Goal: Task Accomplishment & Management: Manage account settings

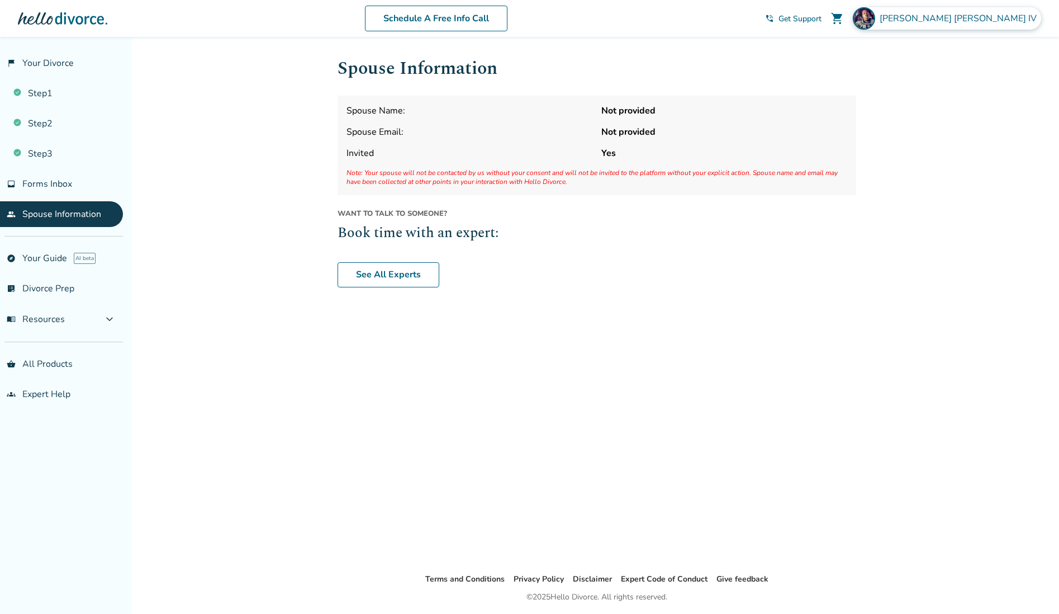
click at [974, 17] on span "[PERSON_NAME]" at bounding box center [961, 18] width 162 height 12
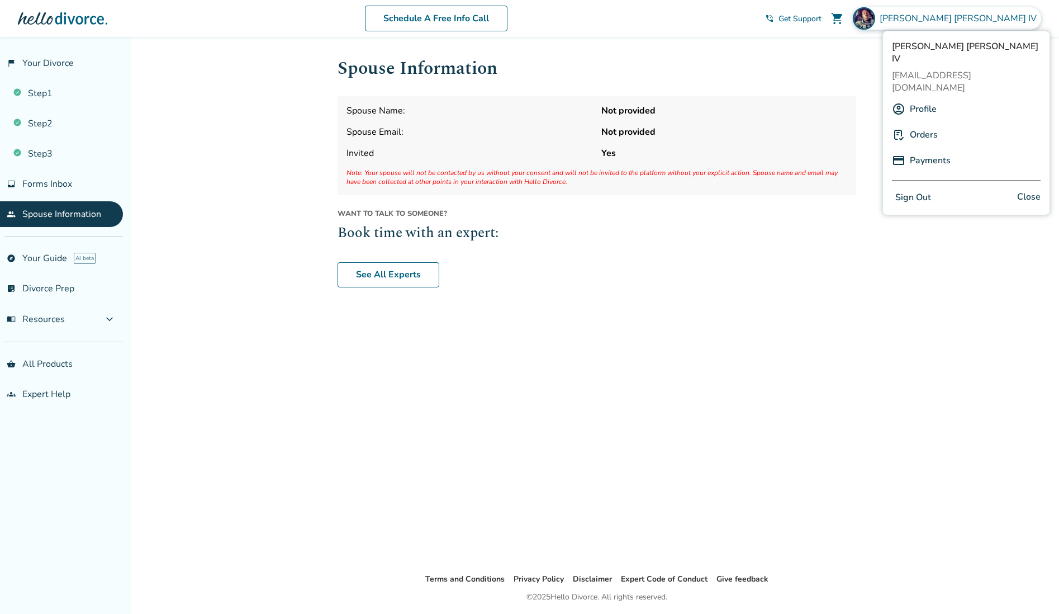
click at [924, 150] on link "Payments" at bounding box center [930, 160] width 41 height 21
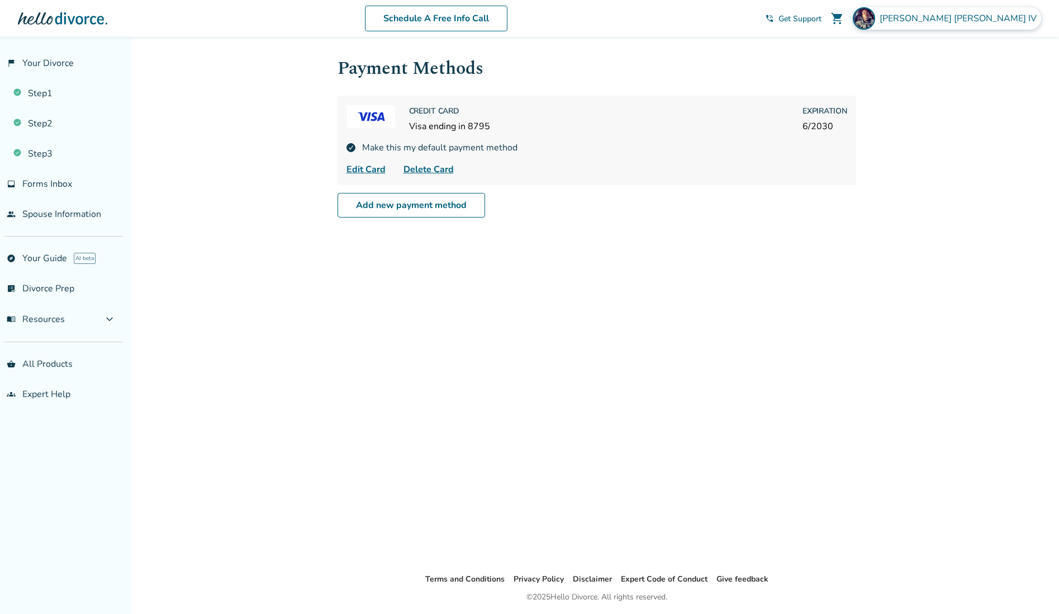
click at [875, 16] on img at bounding box center [864, 18] width 22 height 22
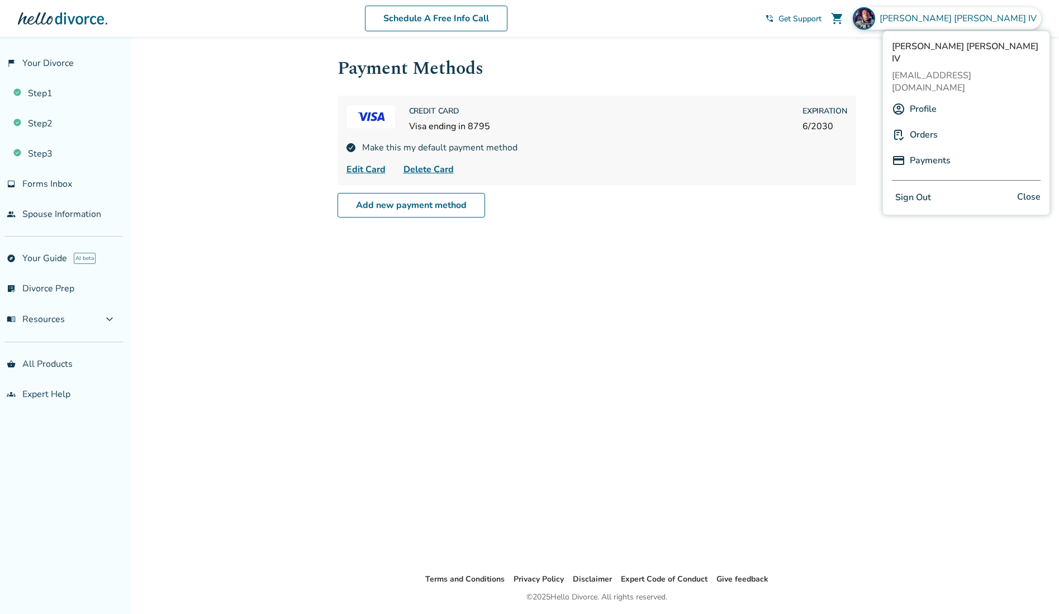
click at [921, 124] on link "Orders" at bounding box center [924, 134] width 28 height 21
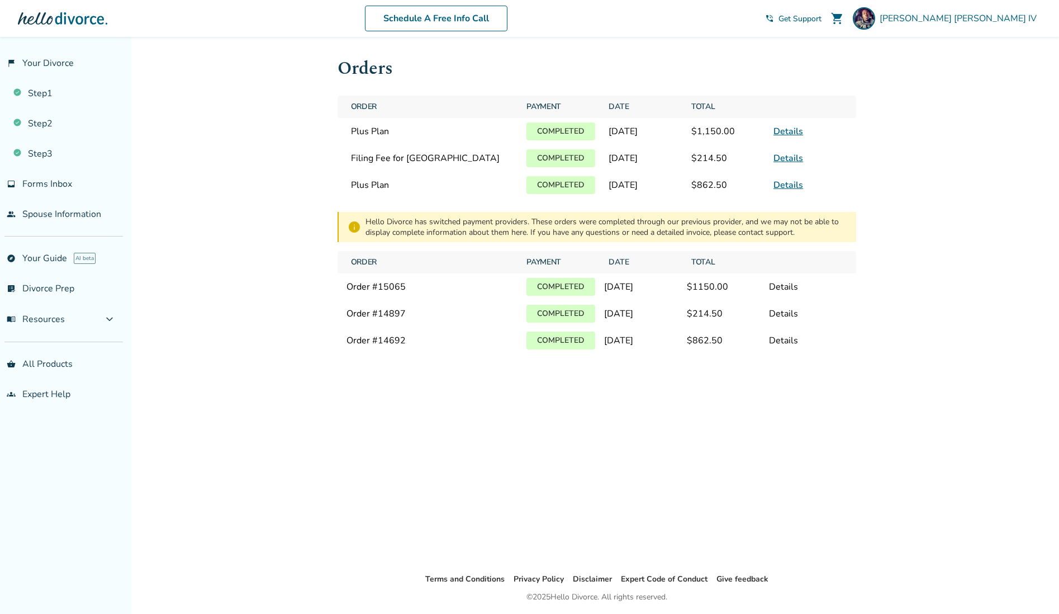
click at [789, 132] on link "Details" at bounding box center [789, 131] width 30 height 12
click at [788, 191] on link "Details" at bounding box center [789, 185] width 30 height 12
click at [786, 134] on link "Details" at bounding box center [789, 131] width 30 height 12
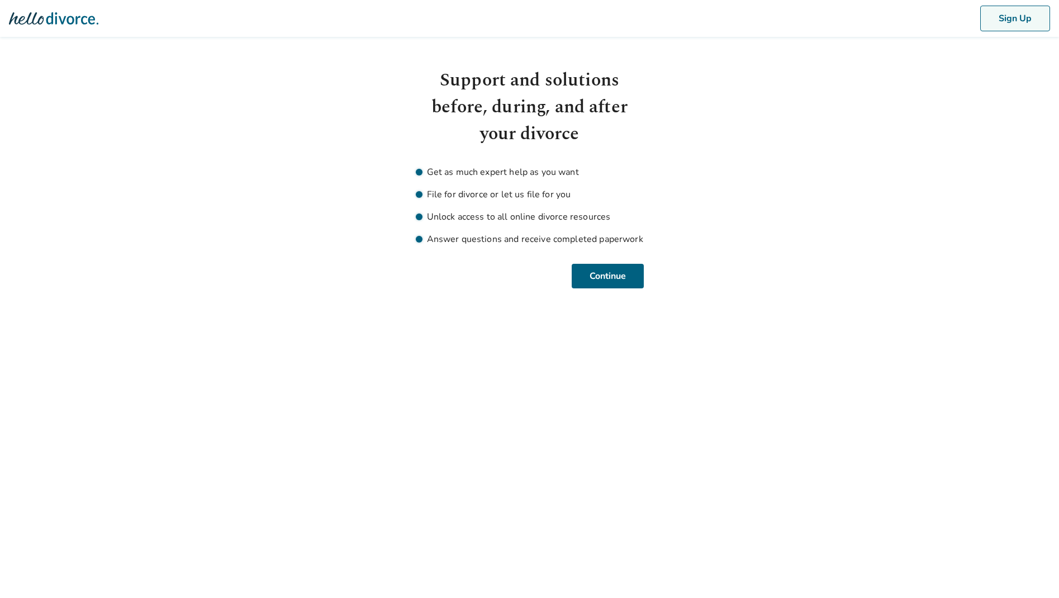
click at [1012, 15] on button "Sign Up" at bounding box center [1015, 19] width 70 height 26
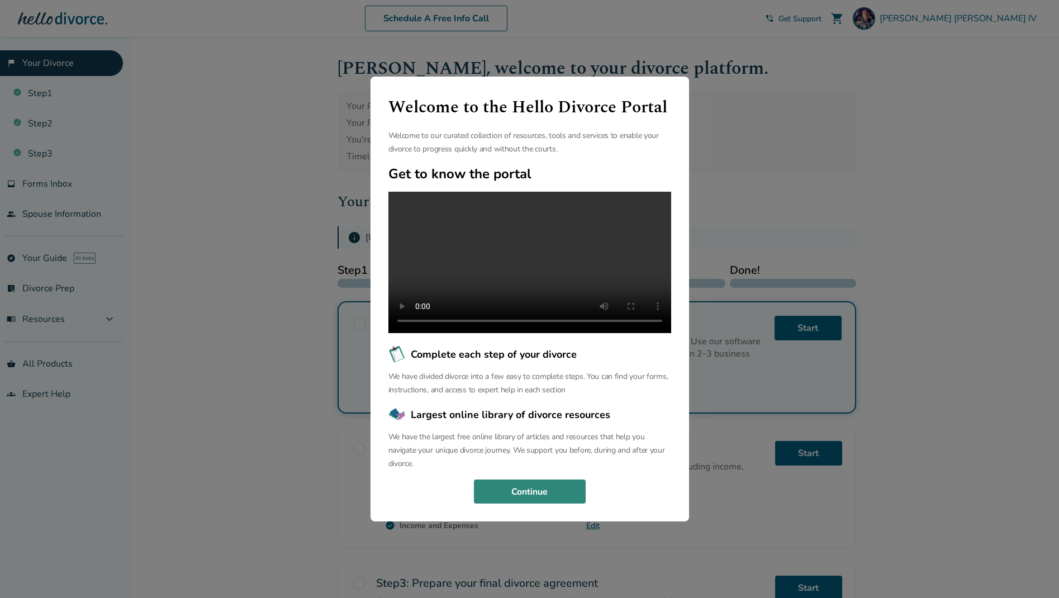
click at [507, 501] on button "Continue" at bounding box center [530, 492] width 112 height 25
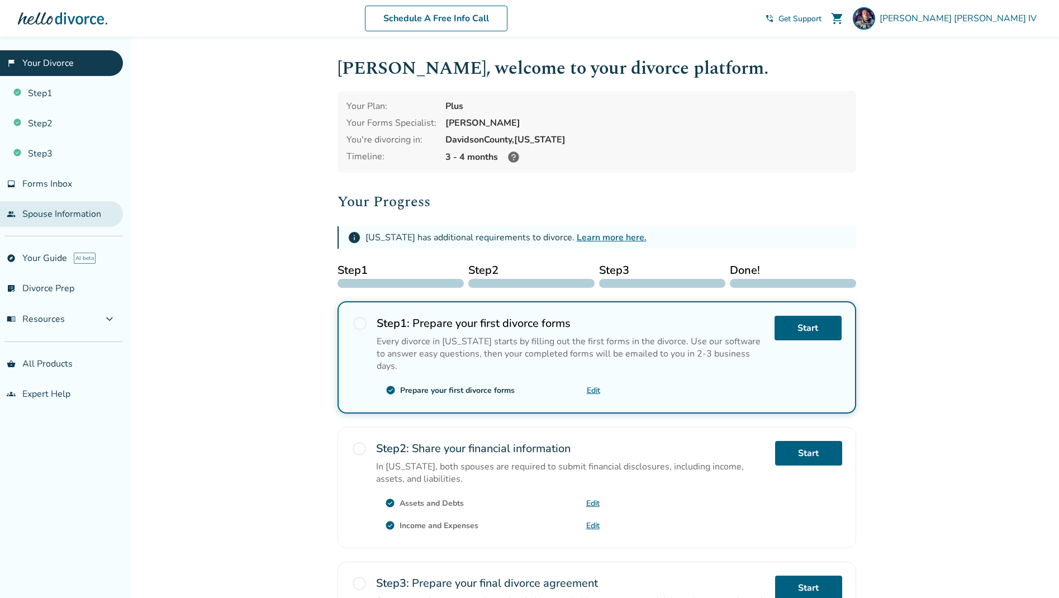
click at [44, 214] on link "people Spouse Information" at bounding box center [61, 214] width 123 height 26
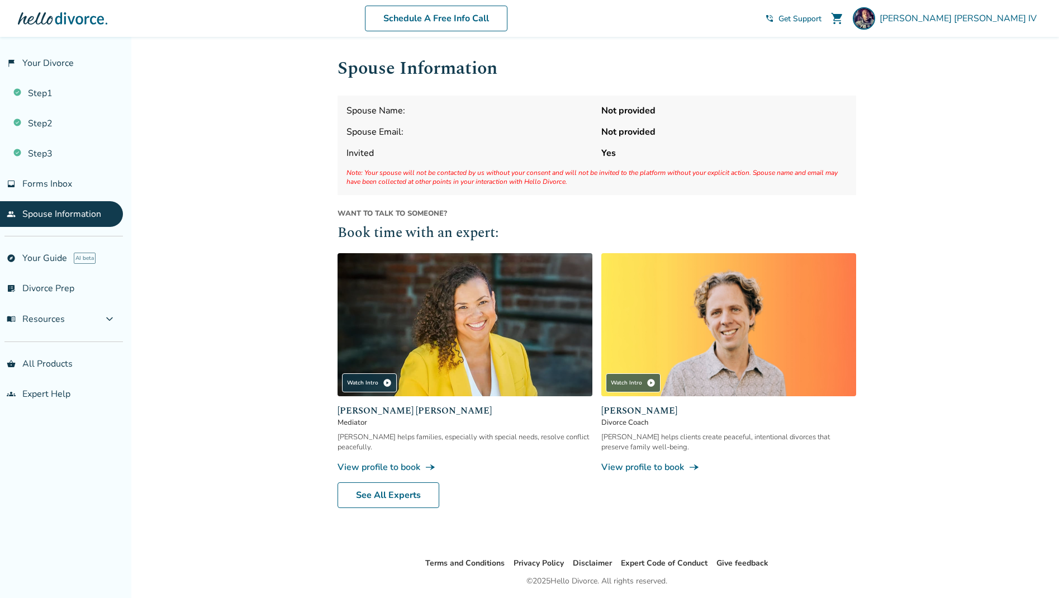
click at [44, 214] on link "people Spouse Information" at bounding box center [61, 214] width 123 height 26
click at [363, 151] on span "Invited" at bounding box center [470, 153] width 246 height 12
click at [63, 184] on span "Forms Inbox" at bounding box center [47, 184] width 50 height 12
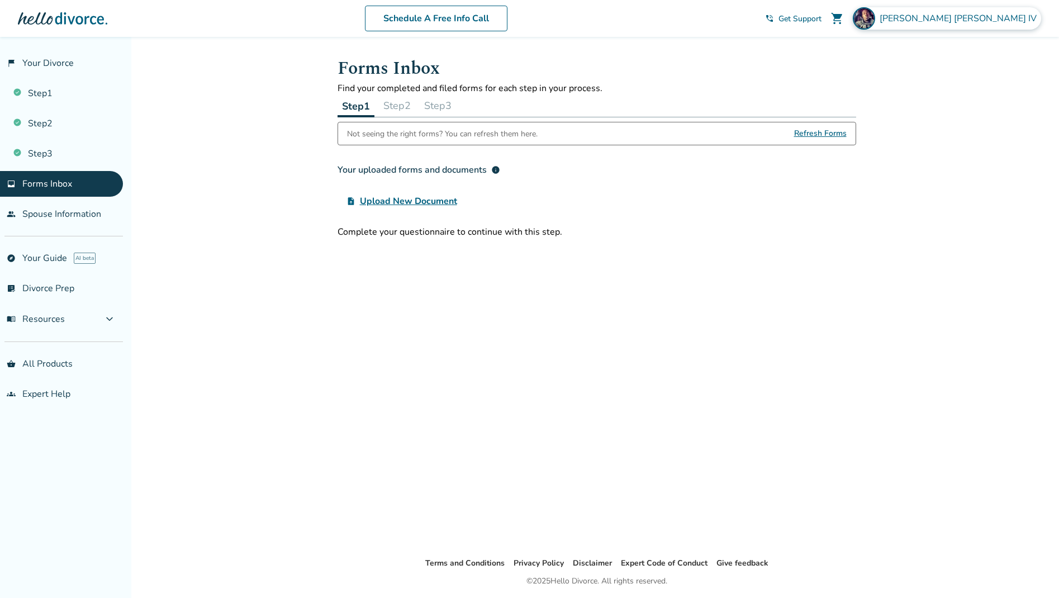
click at [972, 20] on span "[PERSON_NAME]" at bounding box center [961, 18] width 162 height 12
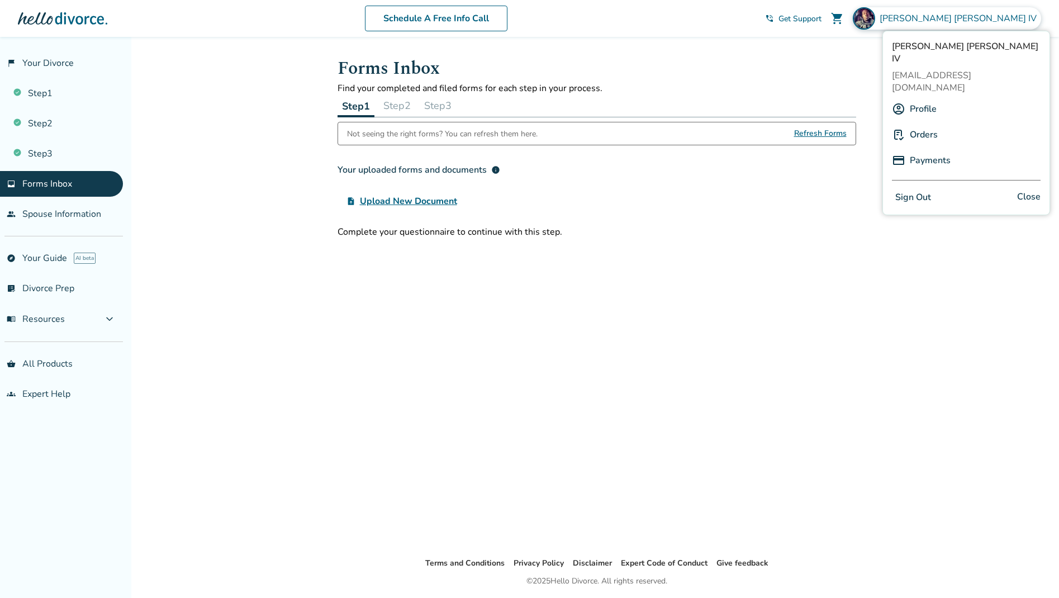
click at [922, 98] on link "Profile" at bounding box center [923, 108] width 27 height 21
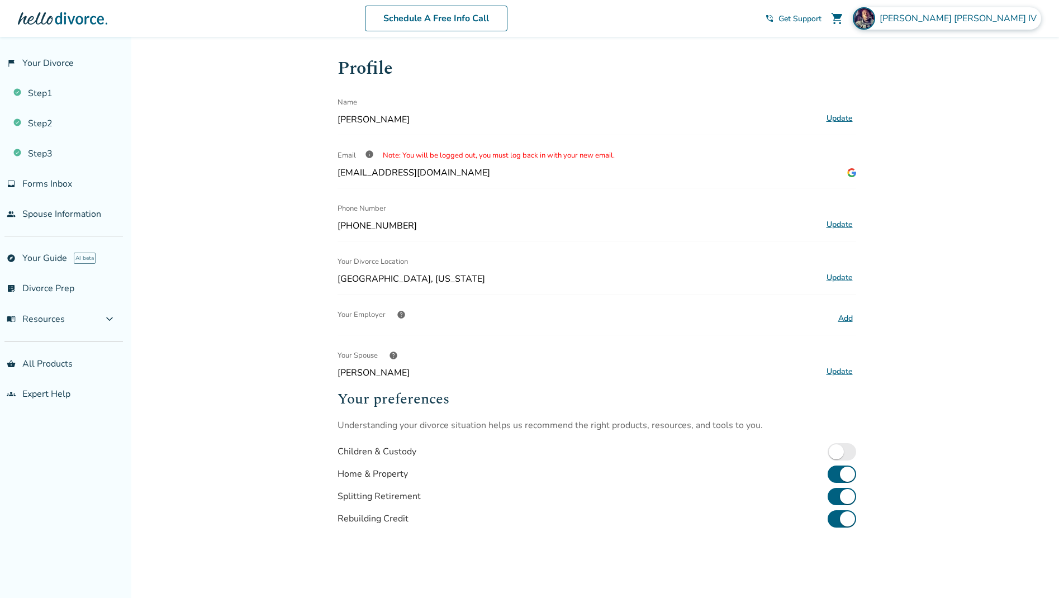
click at [985, 20] on span "[PERSON_NAME]" at bounding box center [961, 18] width 162 height 12
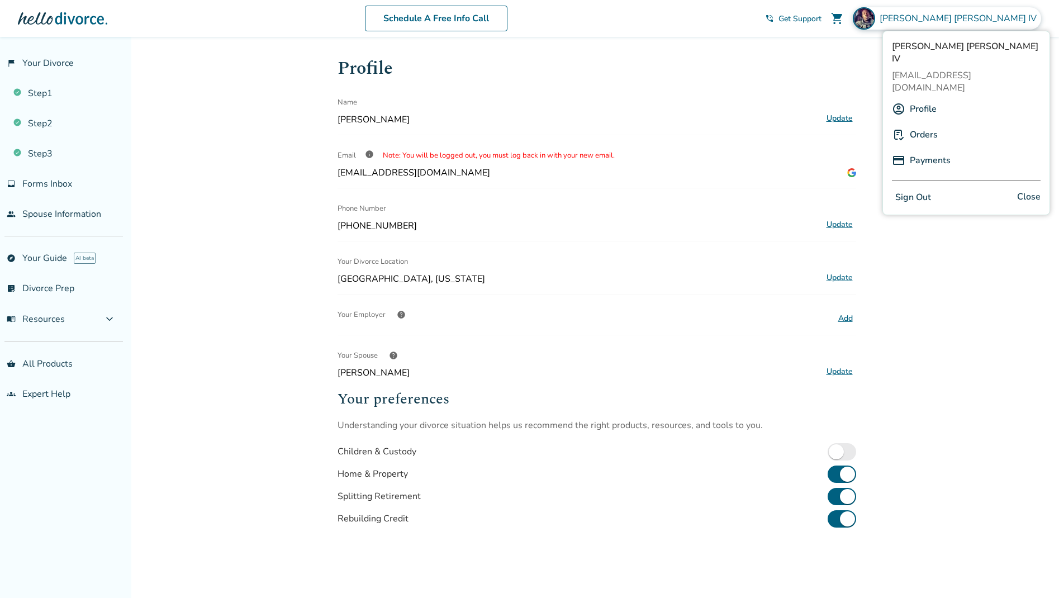
click at [924, 124] on link "Orders" at bounding box center [924, 134] width 28 height 21
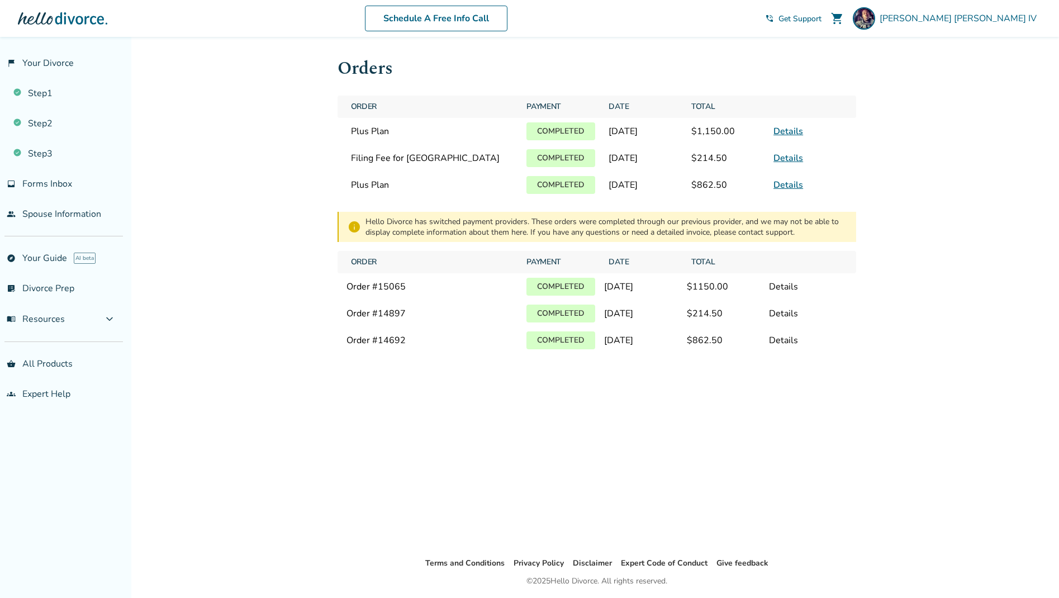
click at [781, 293] on div "Details" at bounding box center [808, 287] width 78 height 12
click at [786, 134] on link "Details" at bounding box center [789, 131] width 30 height 12
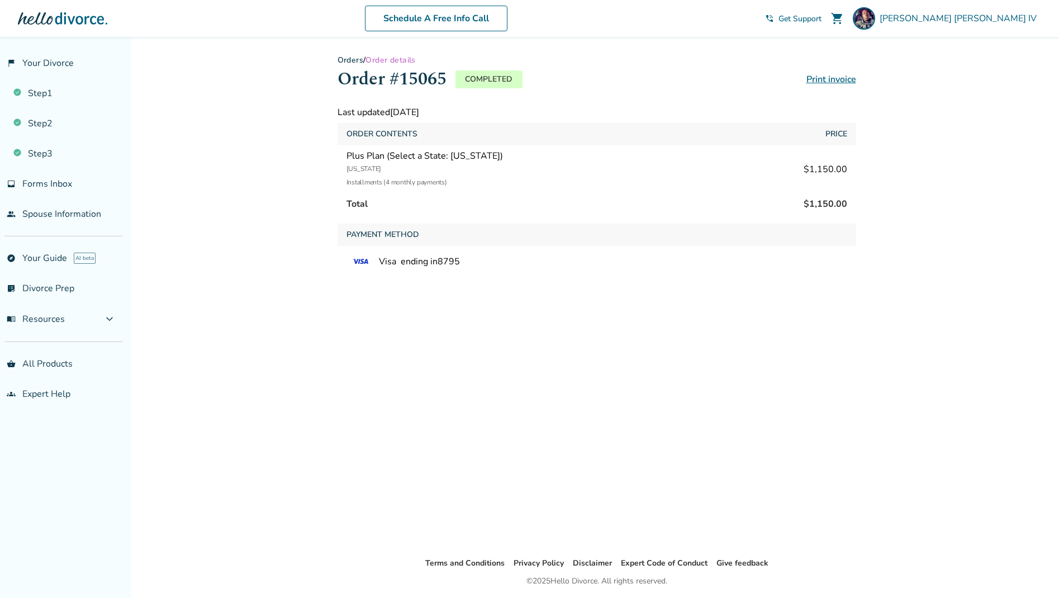
scroll to position [1, 0]
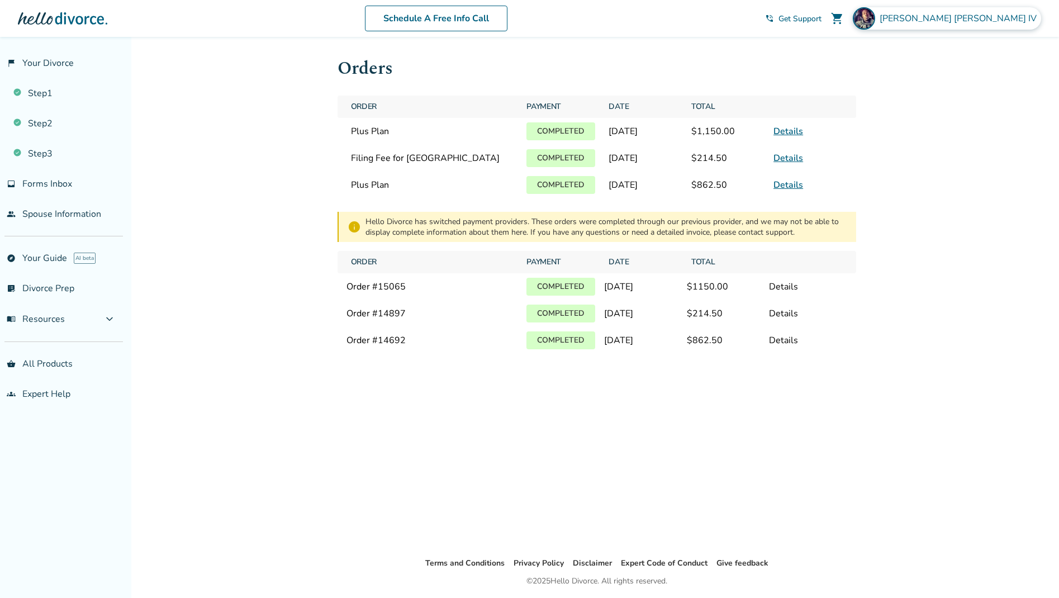
click at [979, 17] on span "[PERSON_NAME]" at bounding box center [961, 18] width 162 height 12
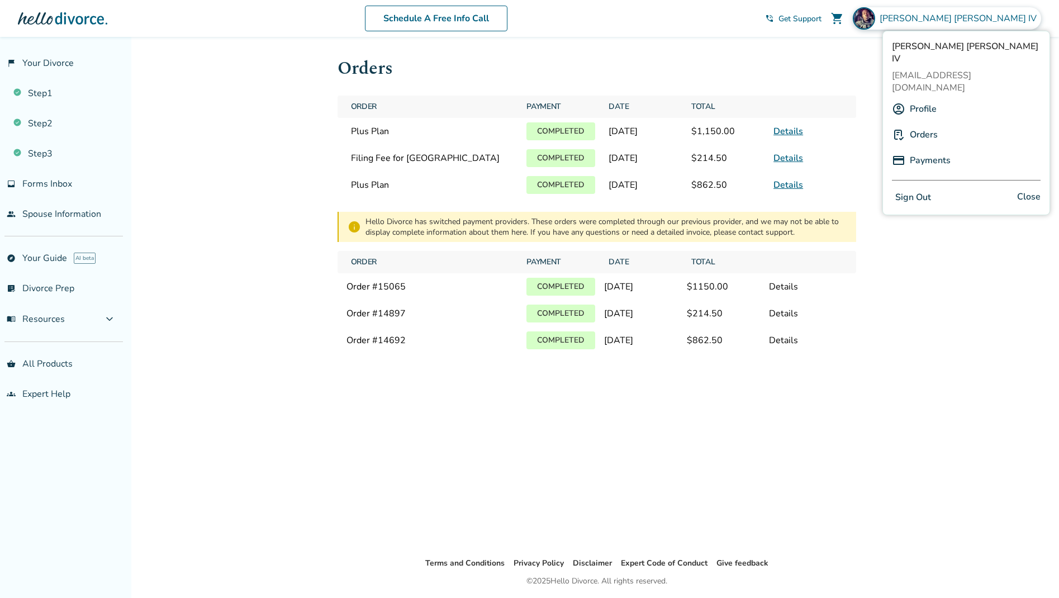
click at [922, 98] on link "Profile" at bounding box center [923, 108] width 27 height 21
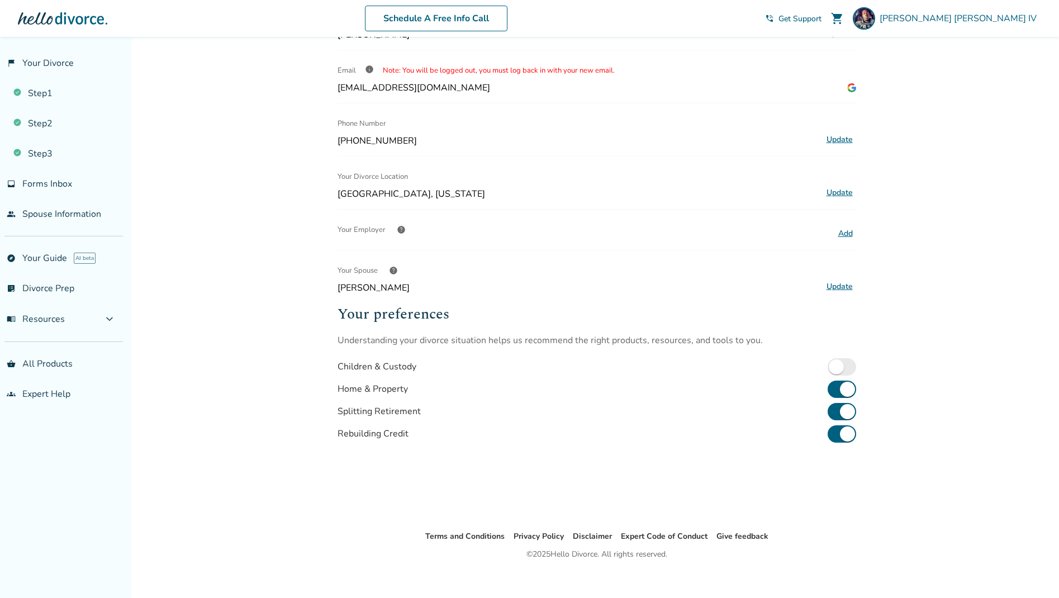
scroll to position [84, 0]
click at [838, 283] on button "Update" at bounding box center [839, 287] width 33 height 15
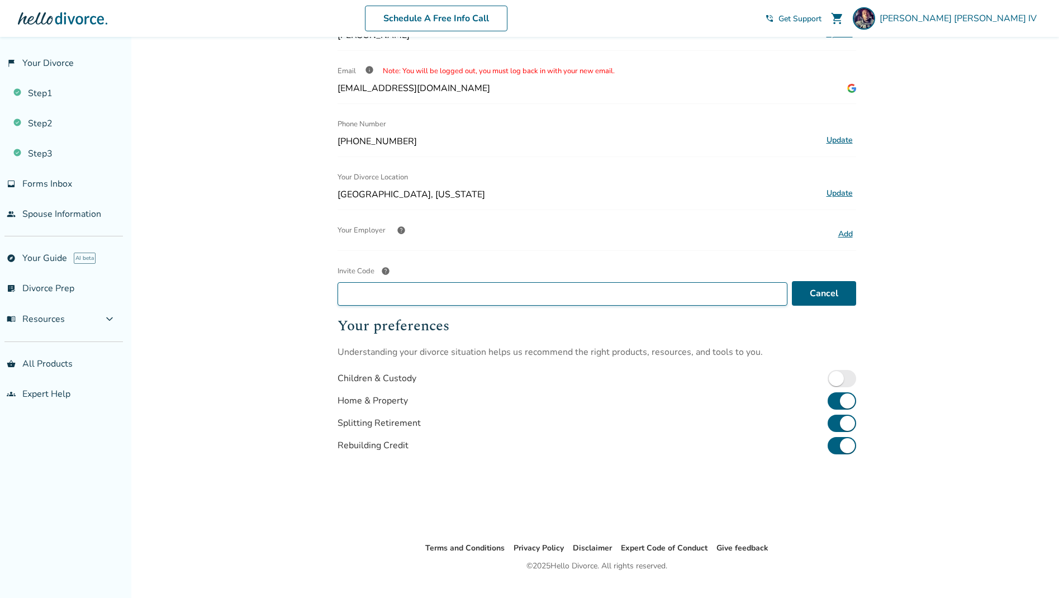
click at [728, 293] on input "Invite Code help" at bounding box center [563, 293] width 450 height 23
click at [835, 295] on button "Cancel" at bounding box center [824, 293] width 64 height 25
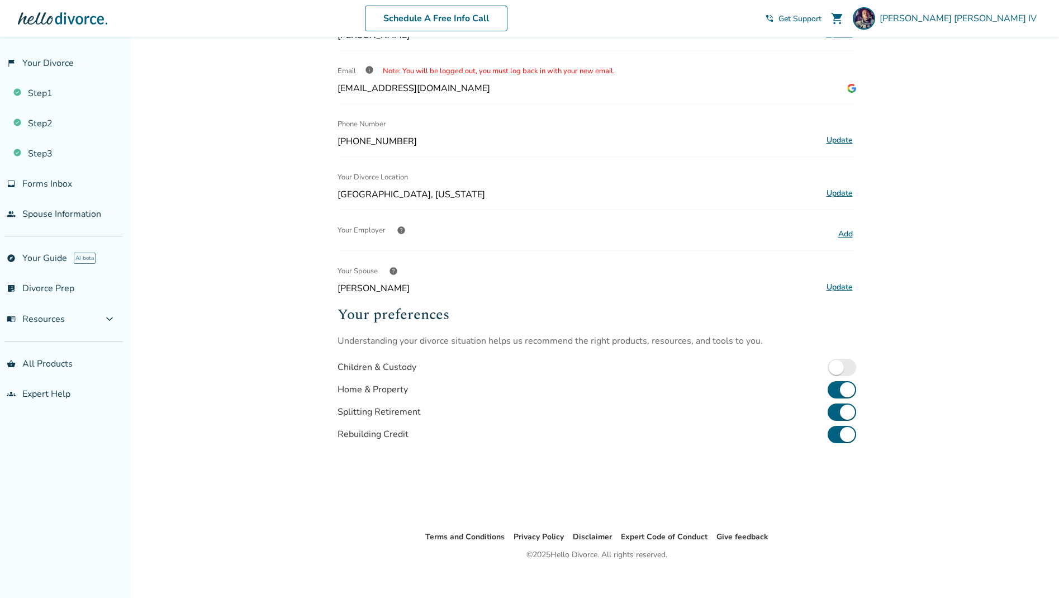
click at [395, 271] on span "help" at bounding box center [393, 271] width 9 height 9
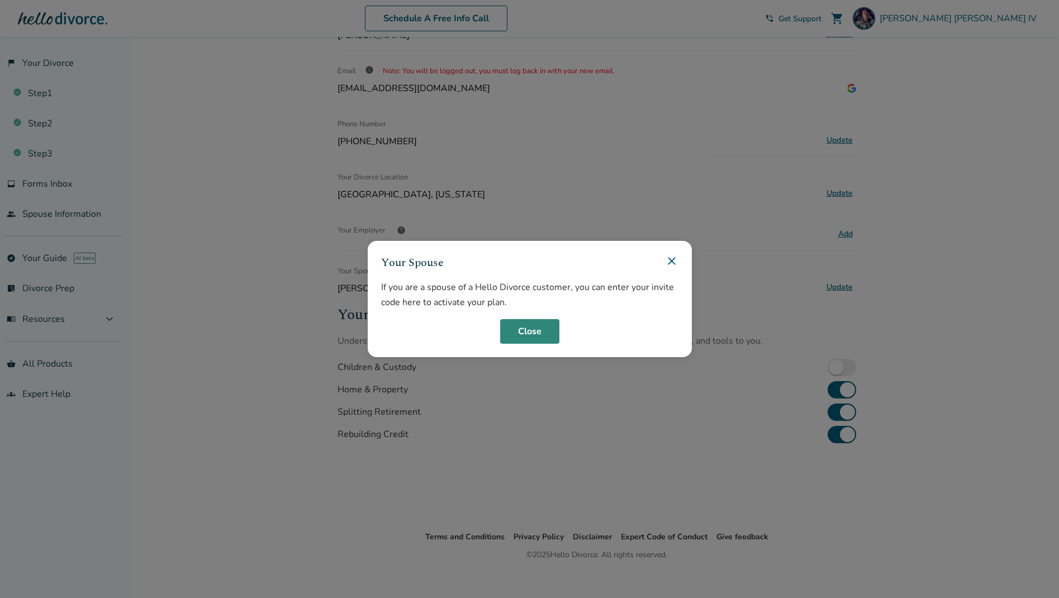
click at [518, 333] on button "Close" at bounding box center [529, 331] width 59 height 25
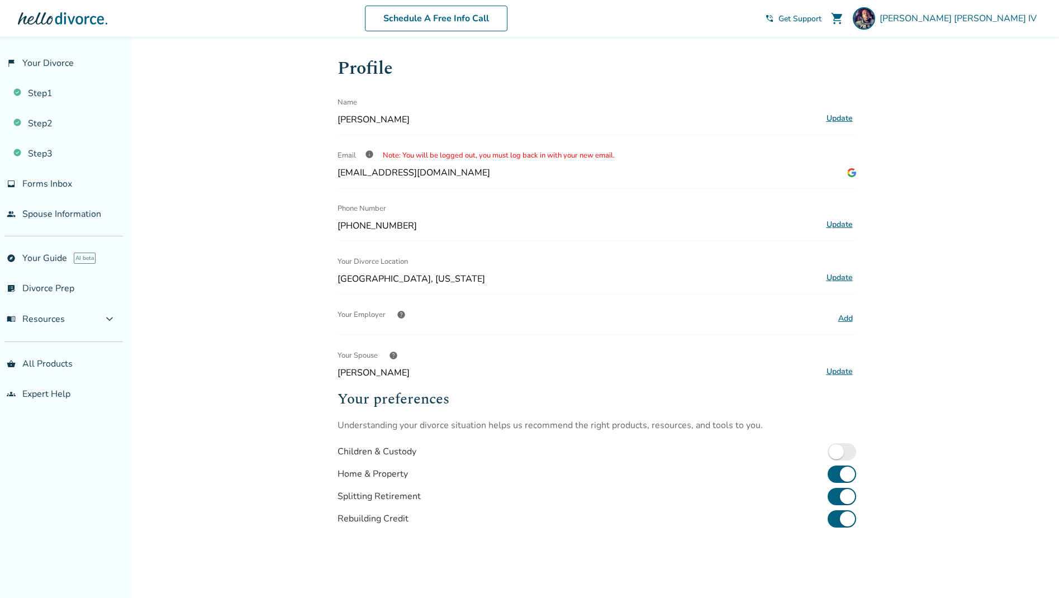
scroll to position [0, 0]
click at [973, 21] on span "[PERSON_NAME]" at bounding box center [961, 18] width 162 height 12
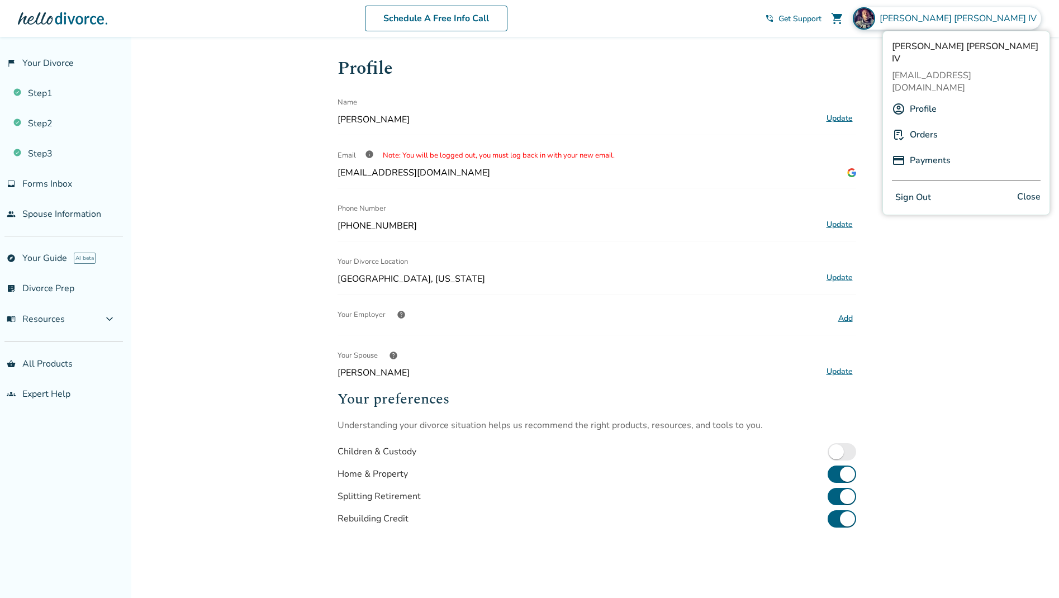
click at [917, 98] on link "Profile" at bounding box center [923, 108] width 27 height 21
click at [930, 124] on link "Orders" at bounding box center [924, 134] width 28 height 21
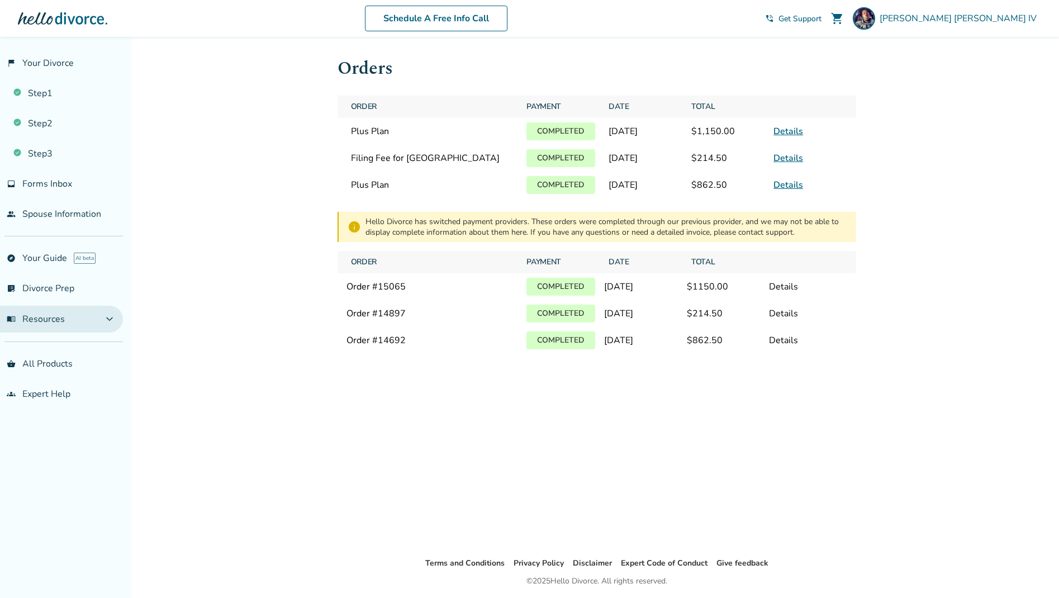
click at [50, 320] on span "menu_book Resources" at bounding box center [36, 319] width 58 height 12
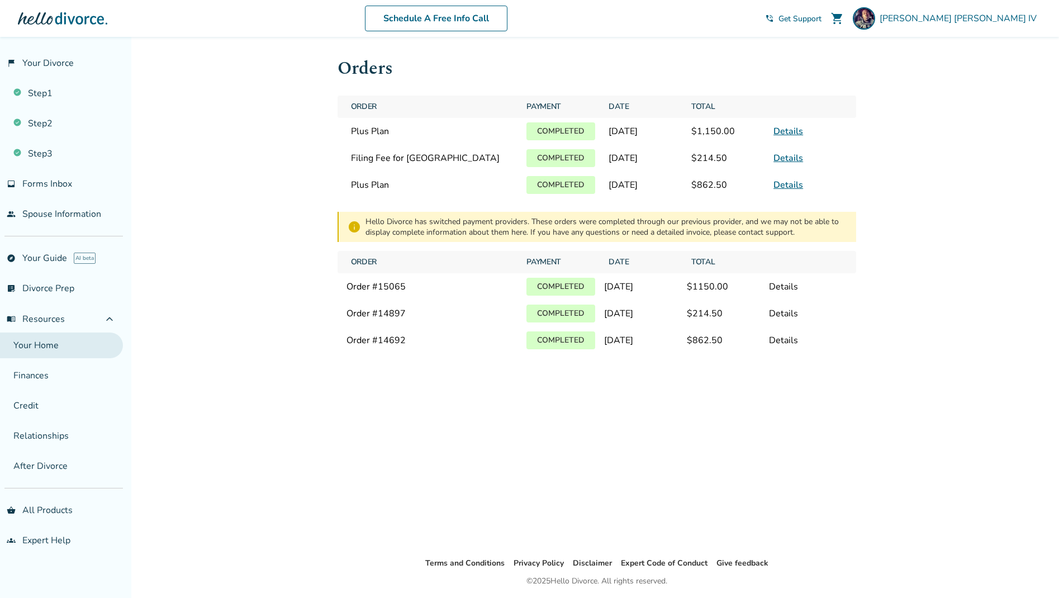
click at [38, 347] on link "Your Home" at bounding box center [61, 346] width 123 height 26
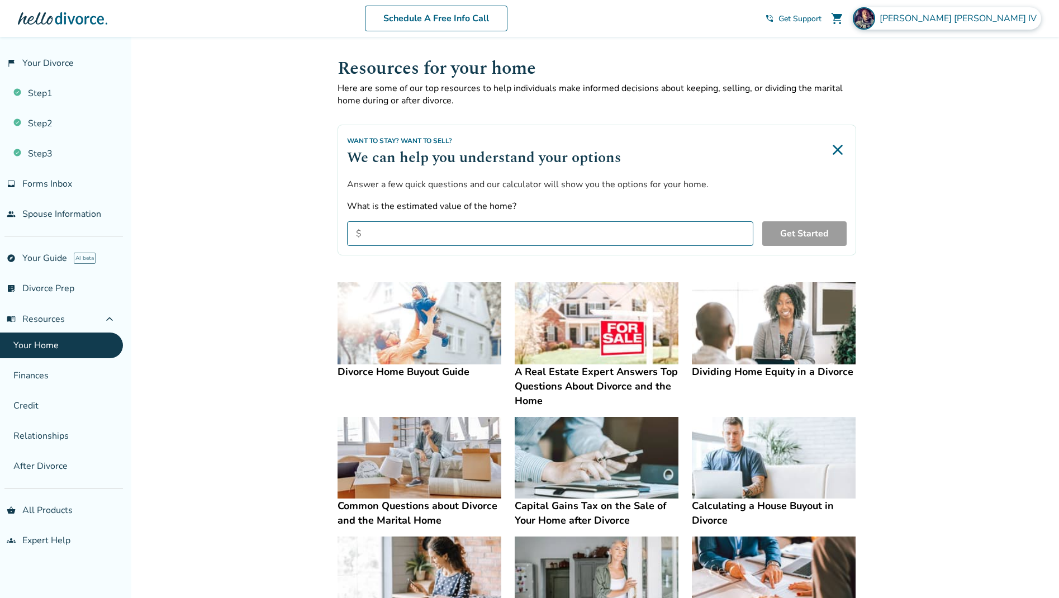
click at [979, 17] on span "[PERSON_NAME]" at bounding box center [961, 18] width 162 height 12
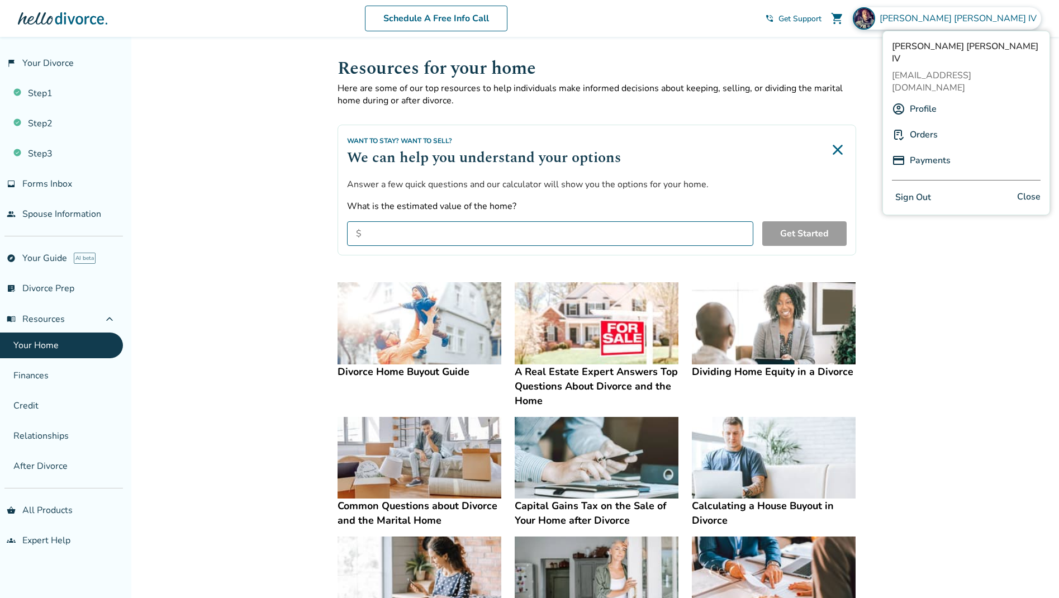
click at [931, 150] on link "Payments" at bounding box center [930, 160] width 41 height 21
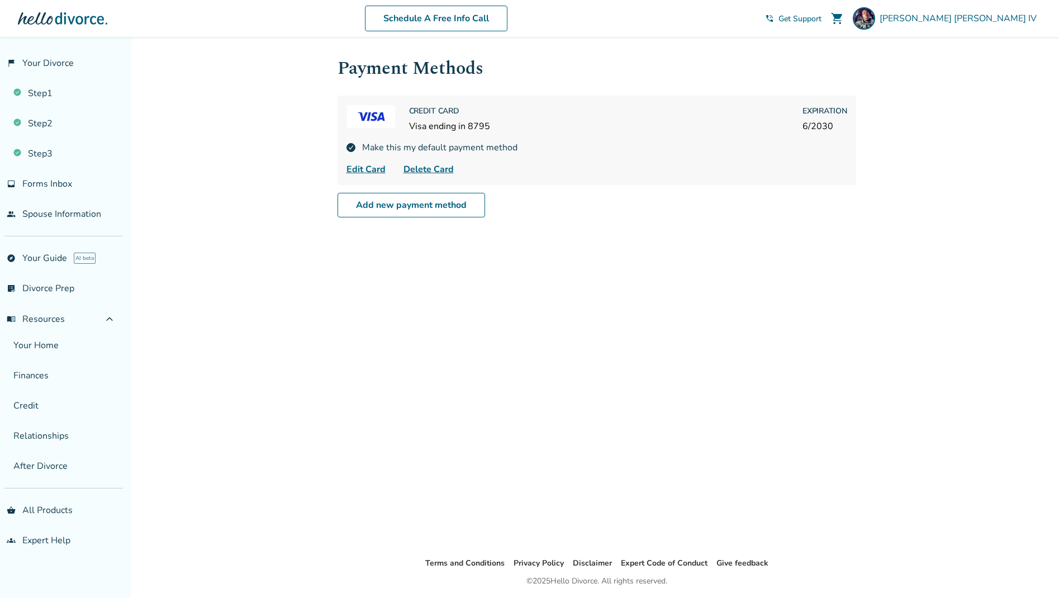
click at [428, 169] on span "Delete Card" at bounding box center [429, 169] width 50 height 13
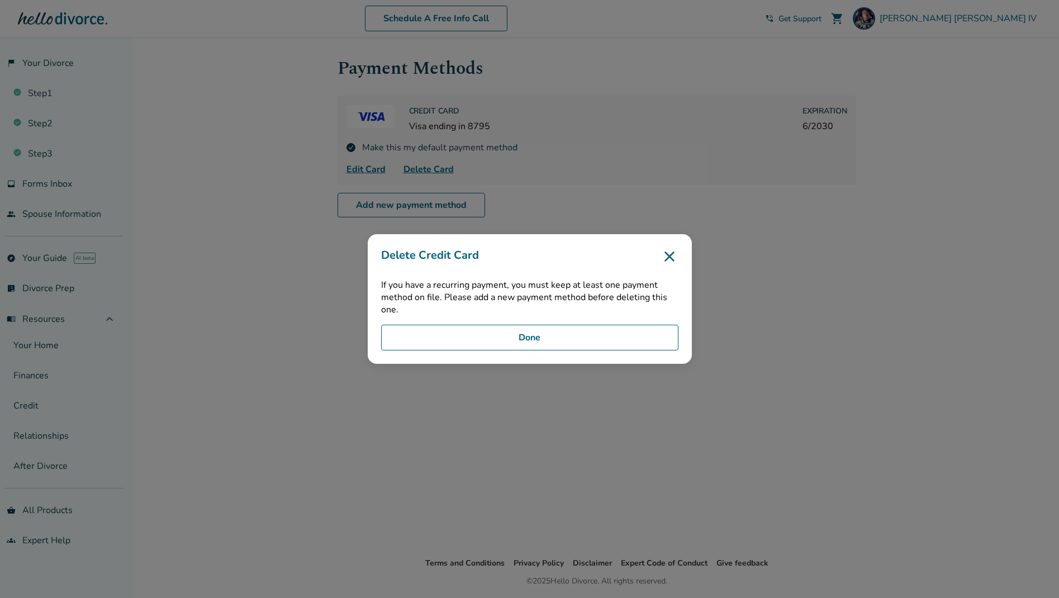
click at [504, 338] on button "Done" at bounding box center [529, 338] width 297 height 26
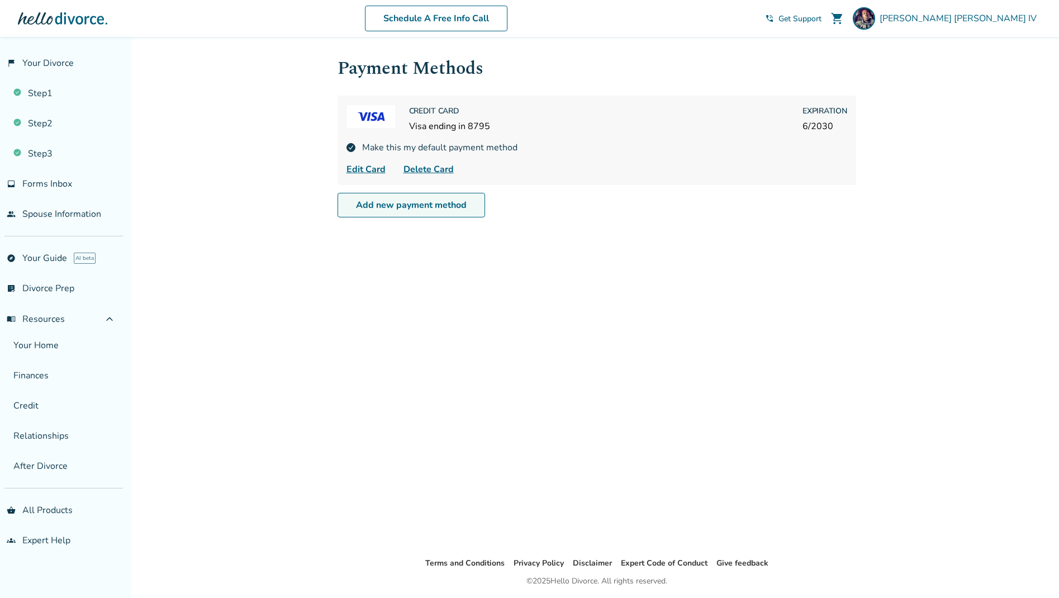
click at [443, 205] on link "Add new payment method" at bounding box center [412, 205] width 148 height 25
select select "**"
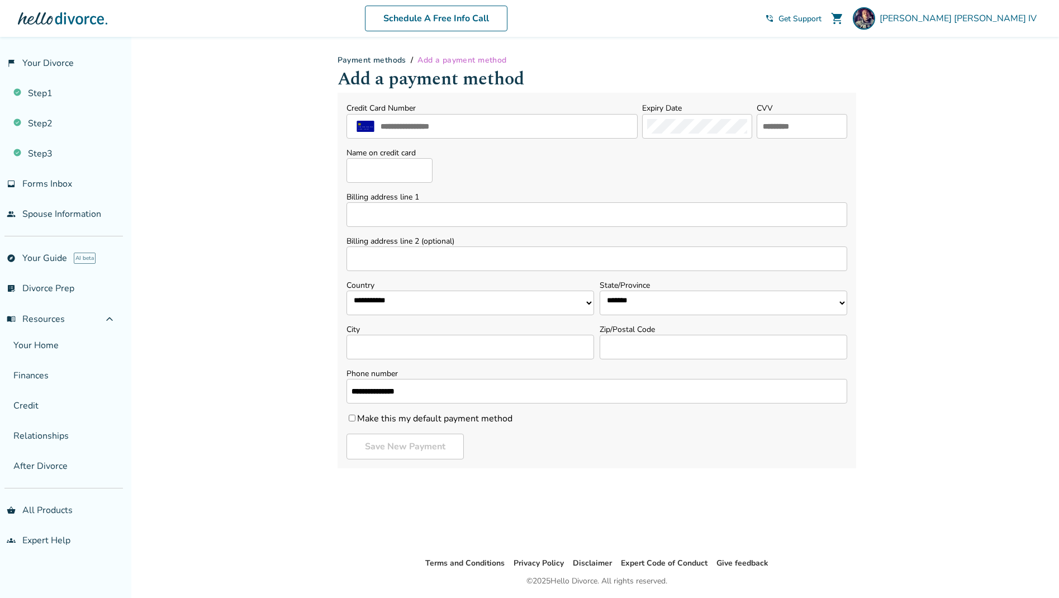
click at [543, 502] on div "**********" at bounding box center [597, 297] width 537 height 520
click at [893, 44] on div "**********" at bounding box center [529, 336] width 1059 height 598
click at [1001, 16] on span "[PERSON_NAME]" at bounding box center [961, 18] width 162 height 12
click at [844, 18] on span "shopping_cart" at bounding box center [837, 18] width 13 height 13
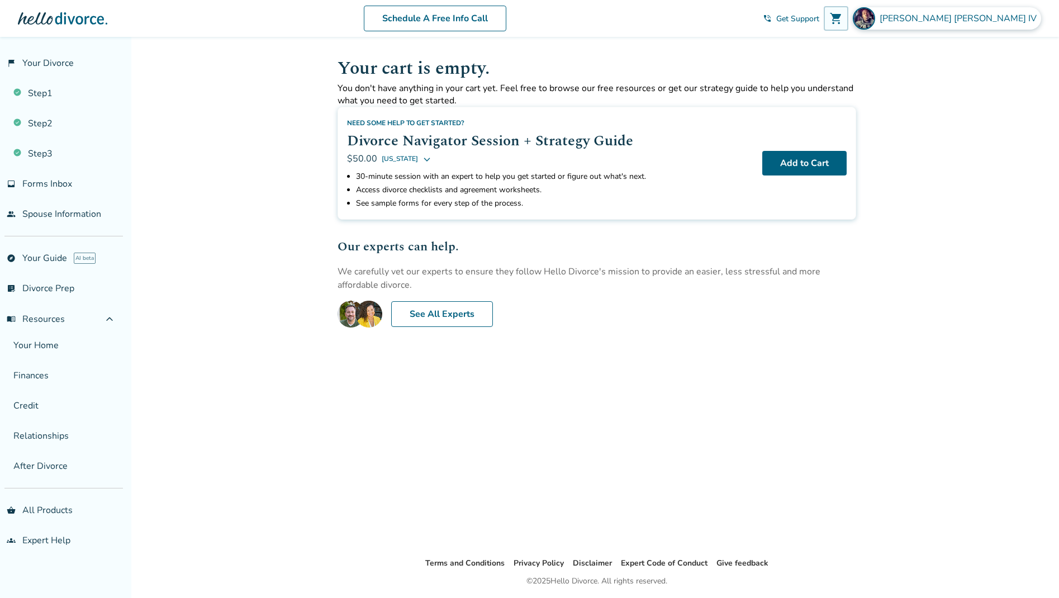
click at [988, 16] on span "[PERSON_NAME]" at bounding box center [961, 18] width 162 height 12
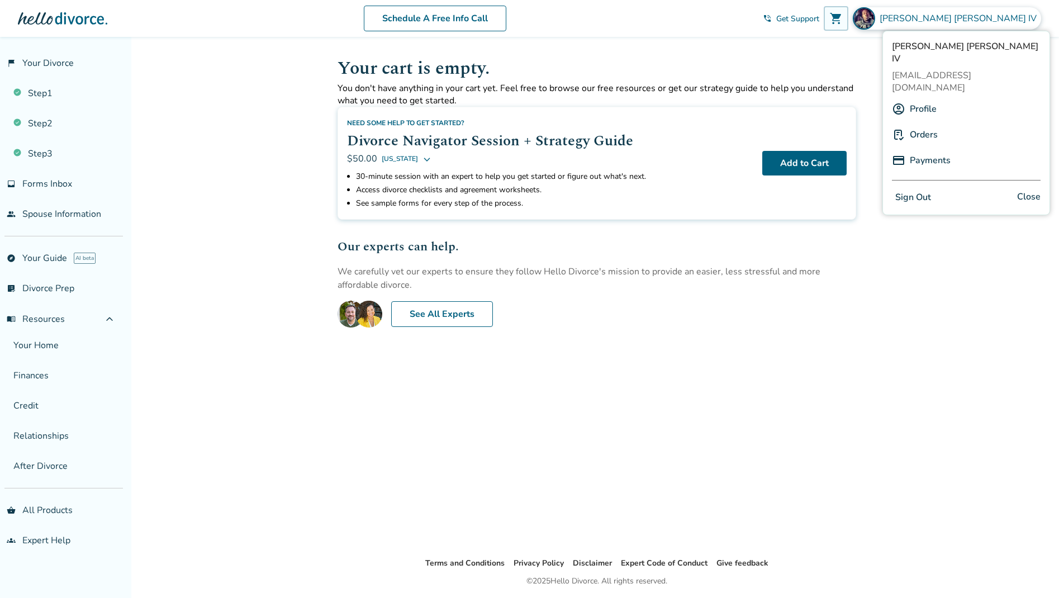
click at [925, 150] on link "Payments" at bounding box center [930, 160] width 41 height 21
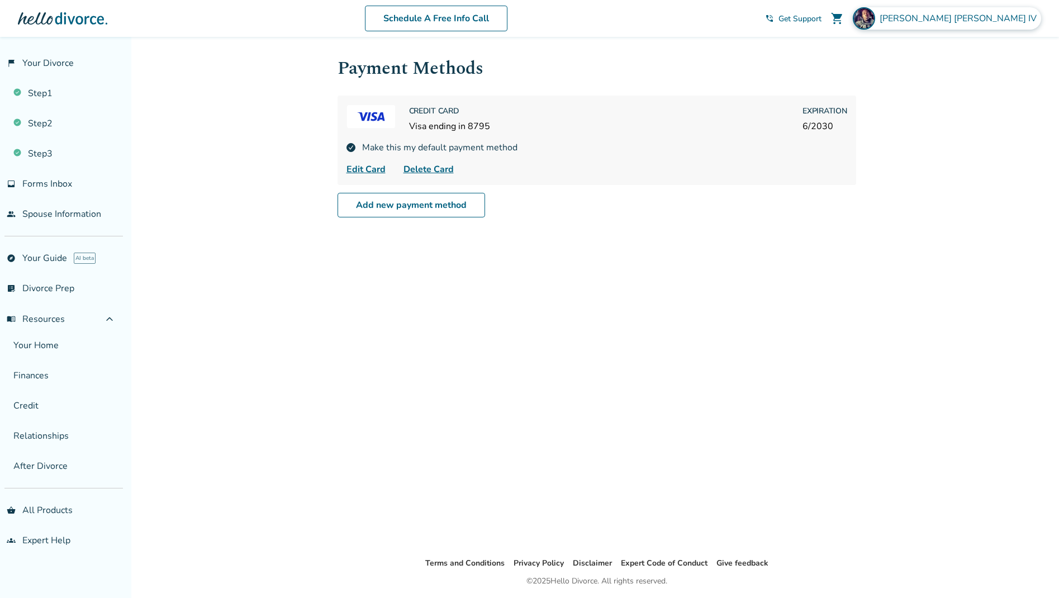
click at [980, 18] on span "[PERSON_NAME]" at bounding box center [961, 18] width 162 height 12
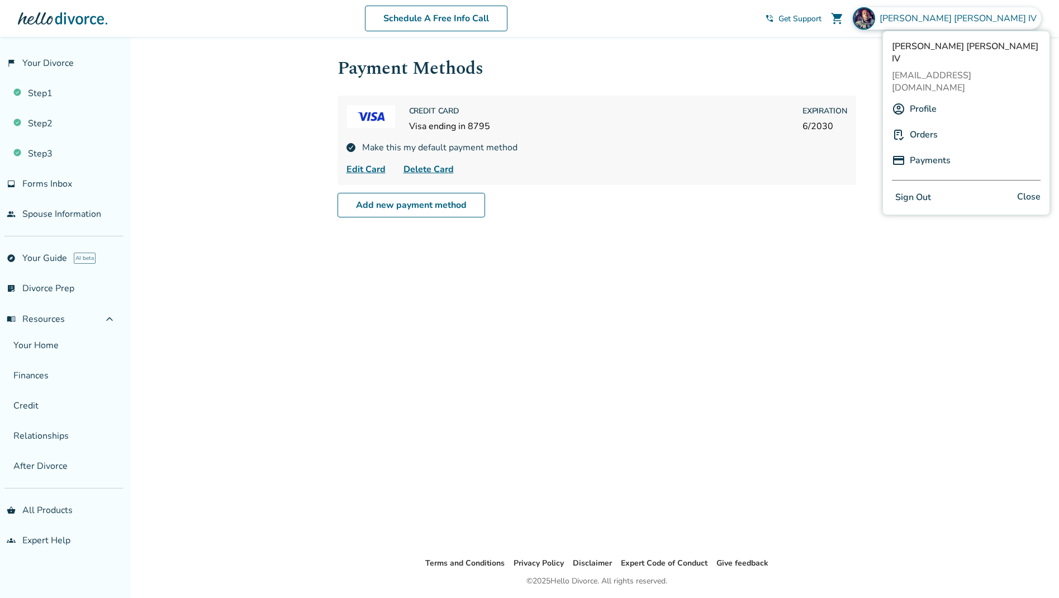
click at [925, 124] on link "Orders" at bounding box center [924, 134] width 28 height 21
